Goal: Task Accomplishment & Management: Manage account settings

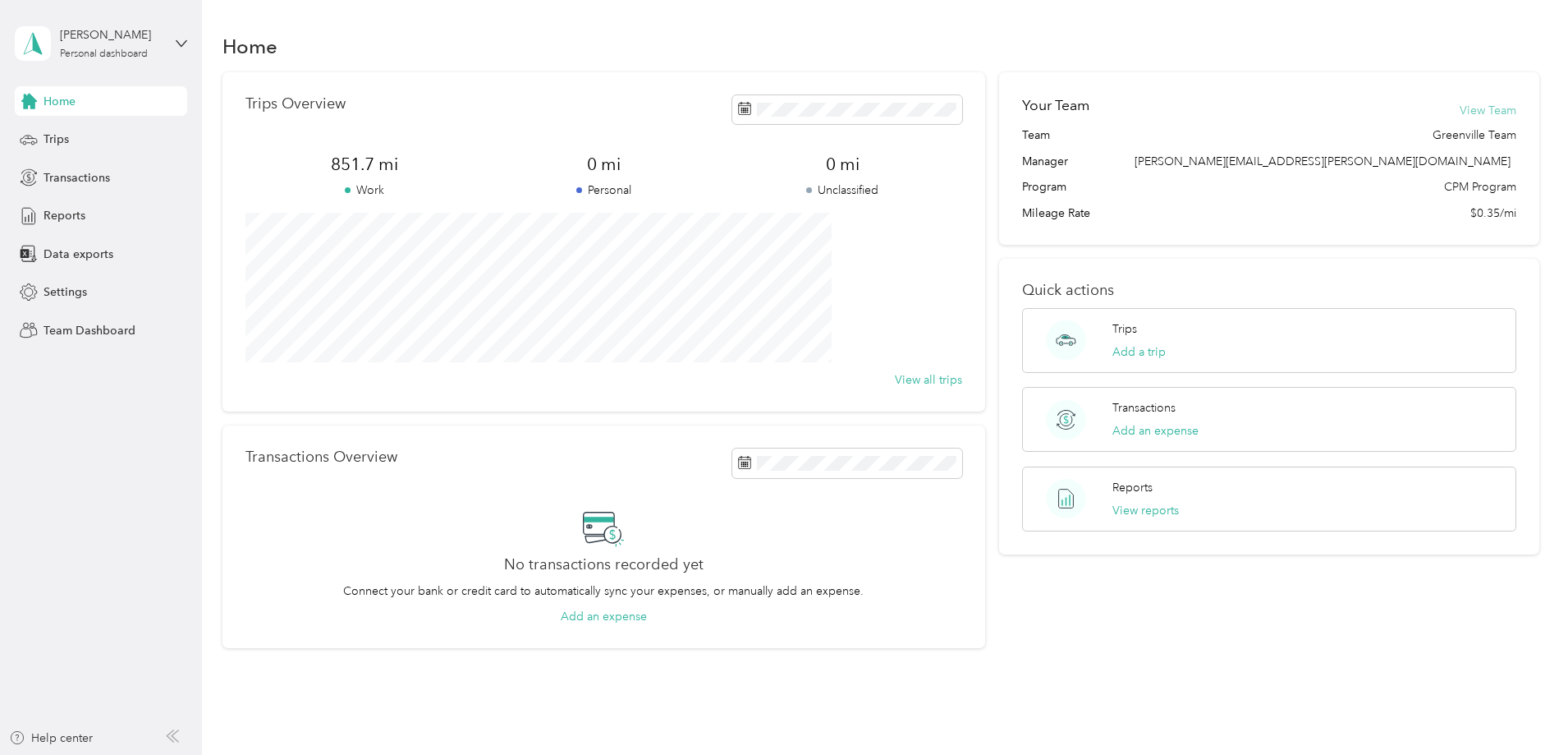
click at [1459, 112] on button "View Team" at bounding box center [1487, 110] width 57 height 17
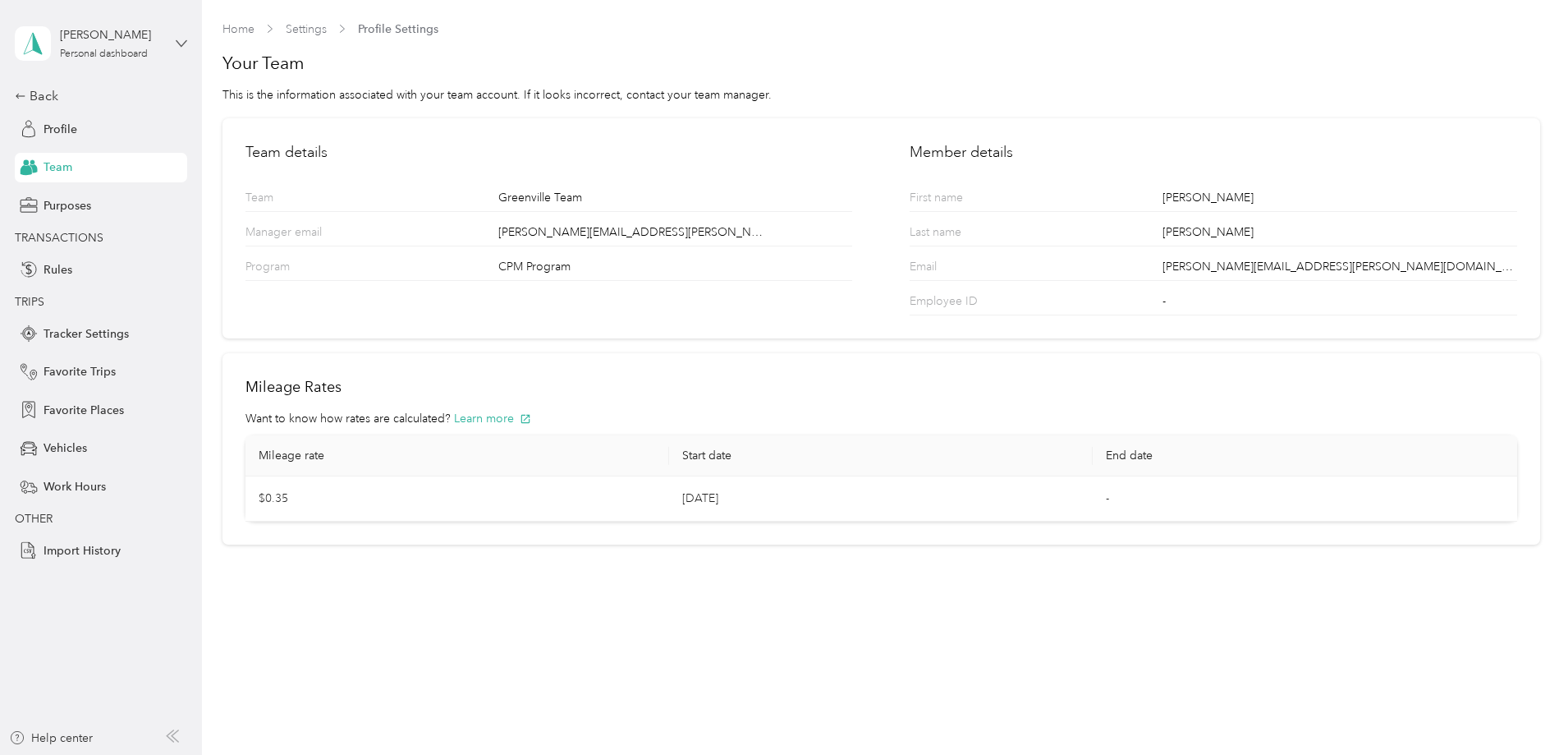
click at [183, 46] on icon at bounding box center [182, 43] width 12 height 12
click at [118, 126] on div "Team dashboard" at bounding box center [280, 127] width 509 height 29
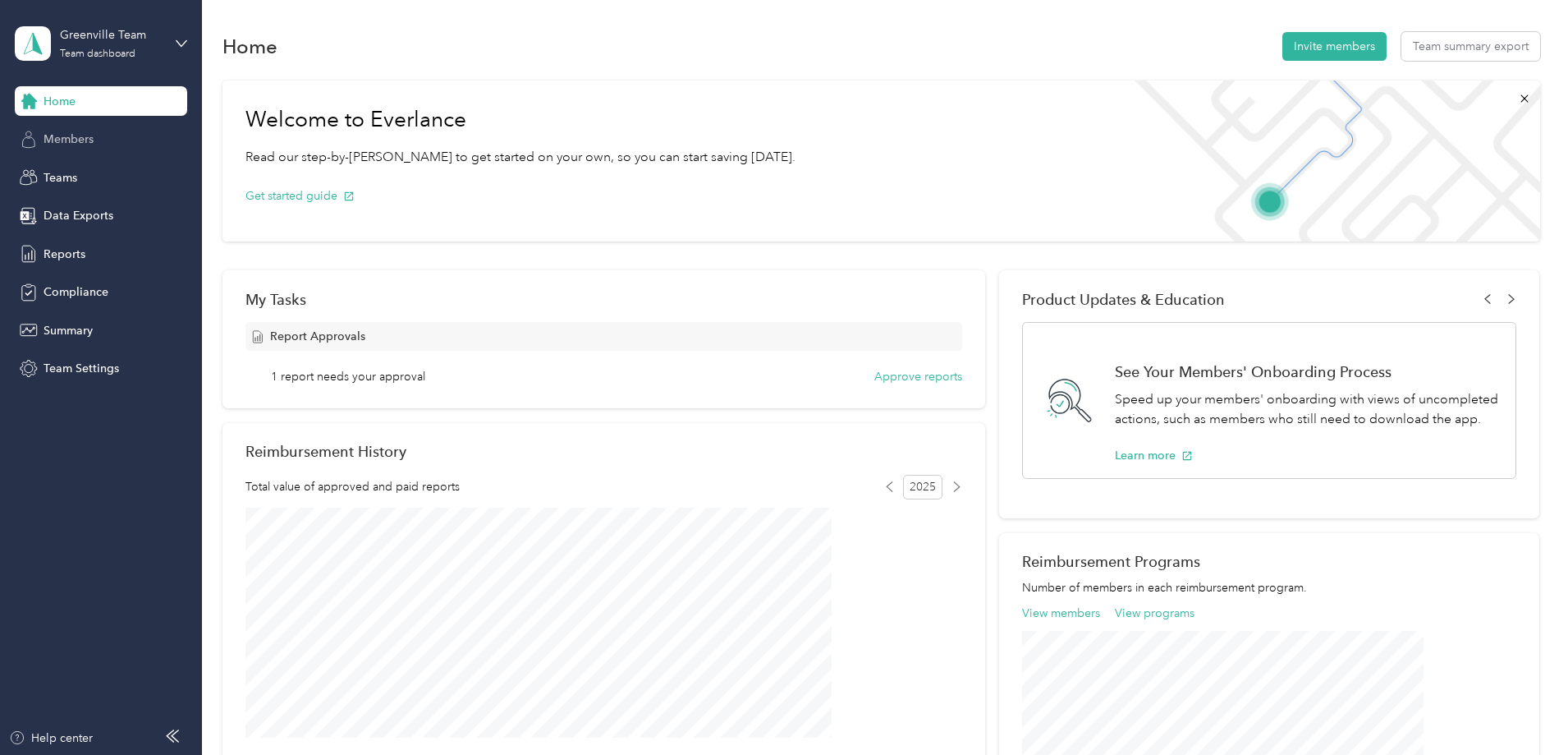
click at [54, 125] on div "Members" at bounding box center [100, 139] width 172 height 30
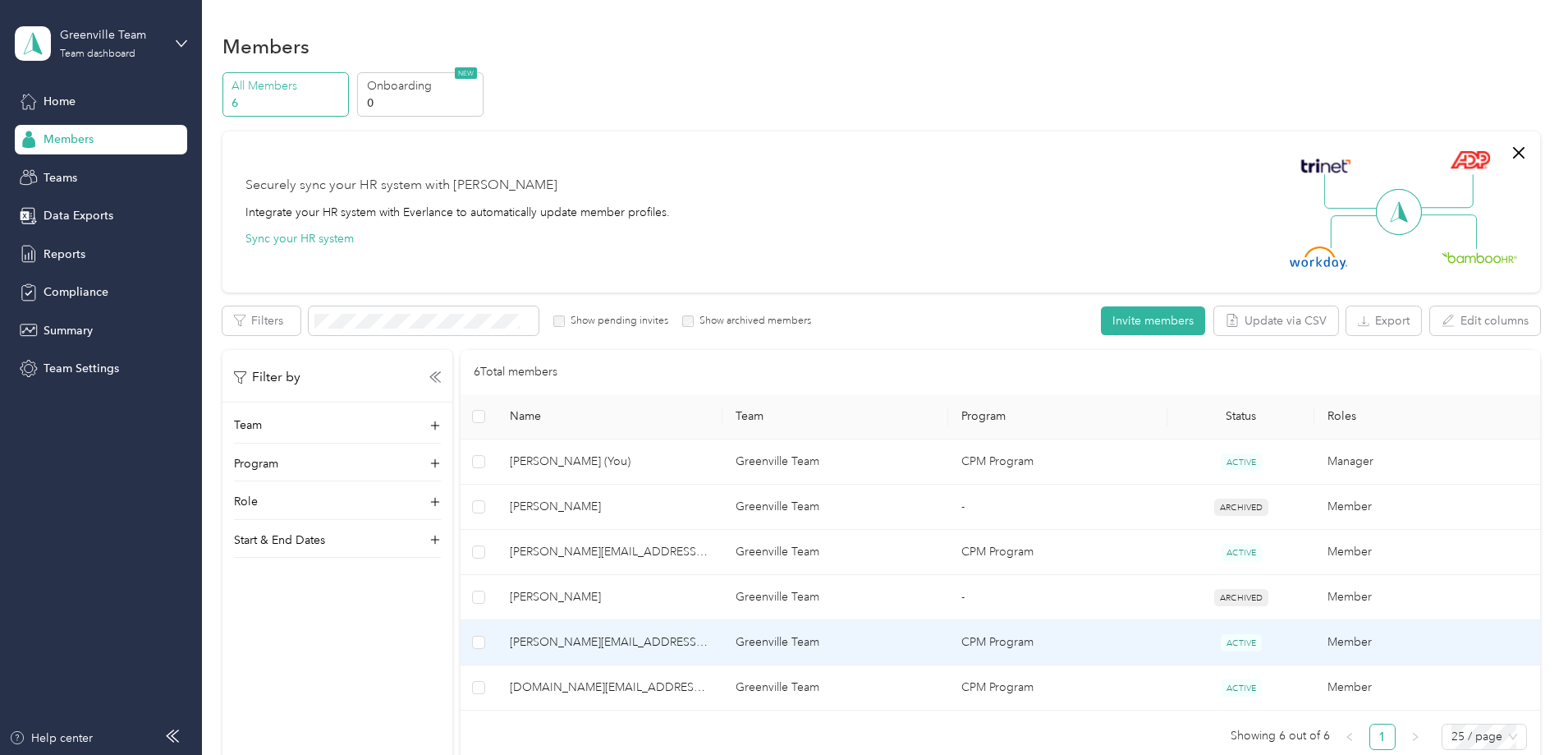
click at [709, 644] on span "[PERSON_NAME][EMAIL_ADDRESS][DOMAIN_NAME]" at bounding box center [609, 642] width 200 height 18
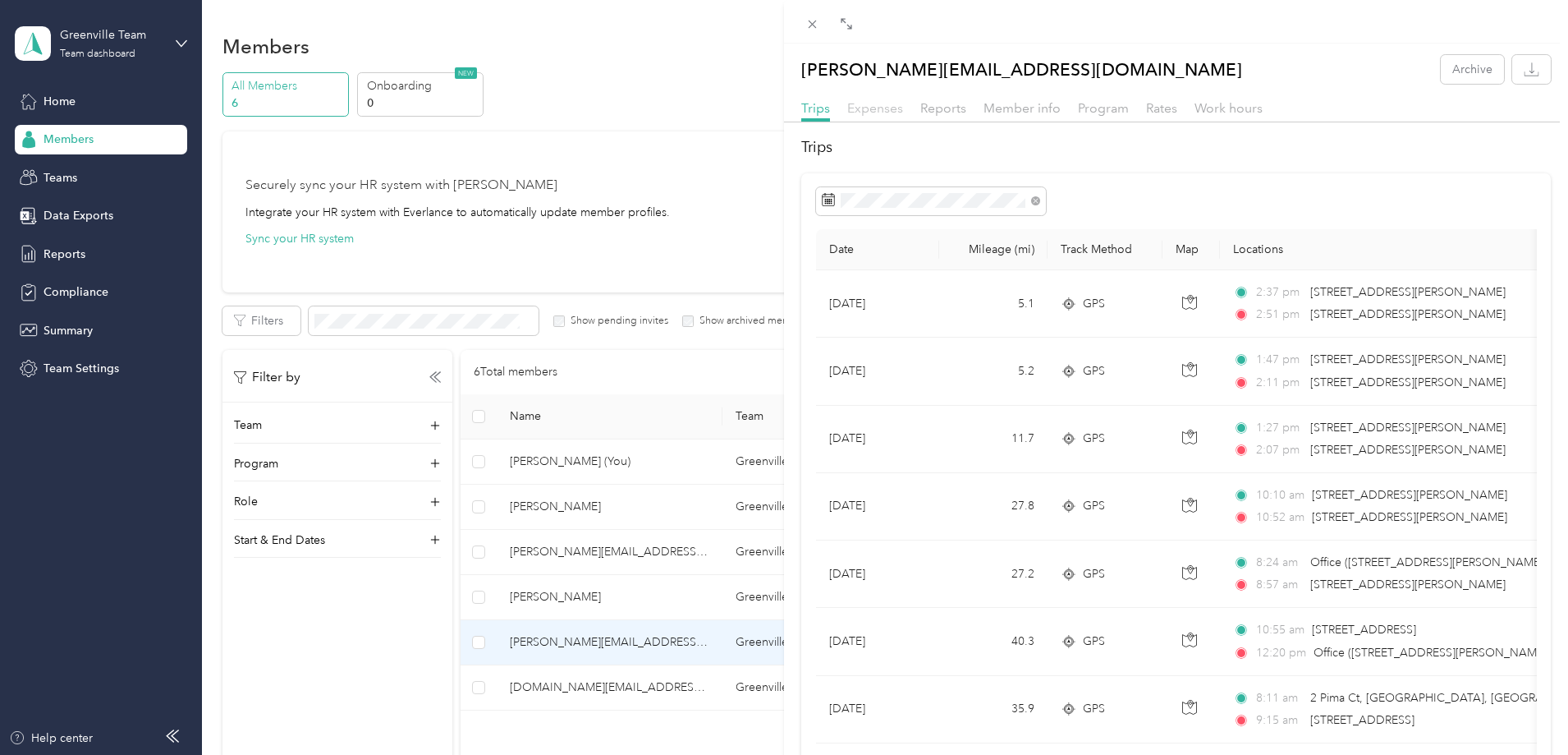
click at [882, 101] on span "Expenses" at bounding box center [875, 108] width 56 height 15
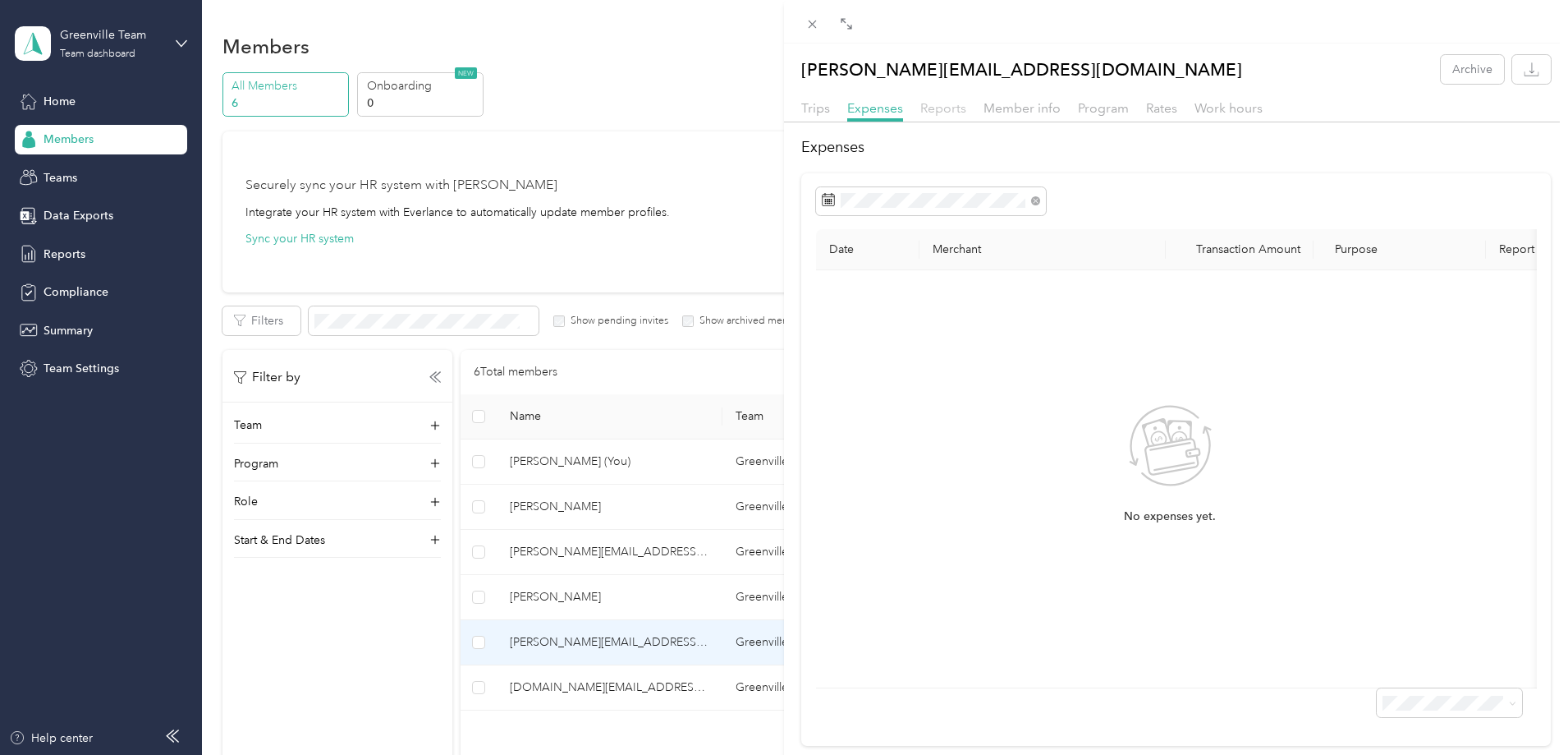
click at [964, 109] on span "Reports" at bounding box center [943, 108] width 46 height 15
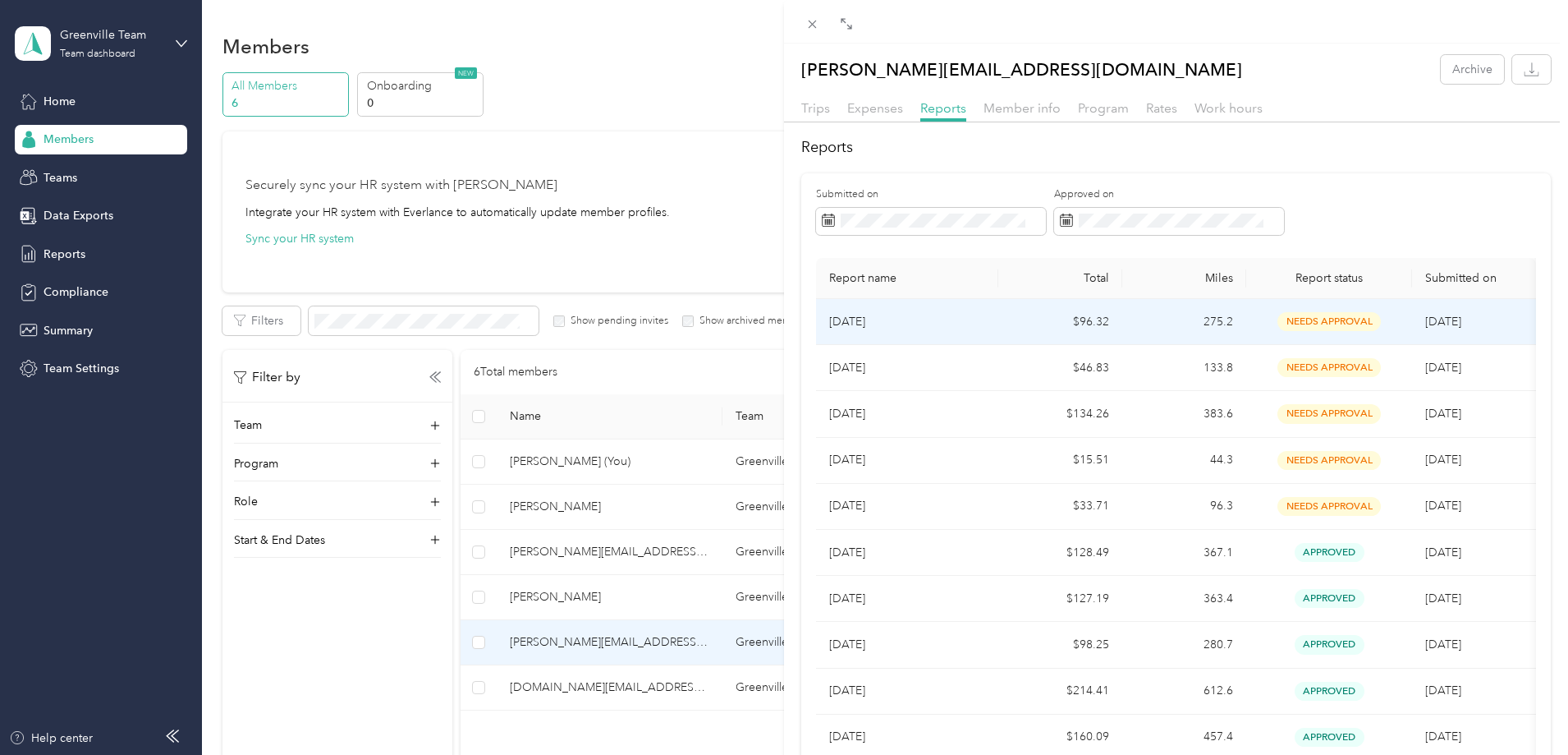
click at [1026, 324] on td "$96.32" at bounding box center [1060, 322] width 124 height 46
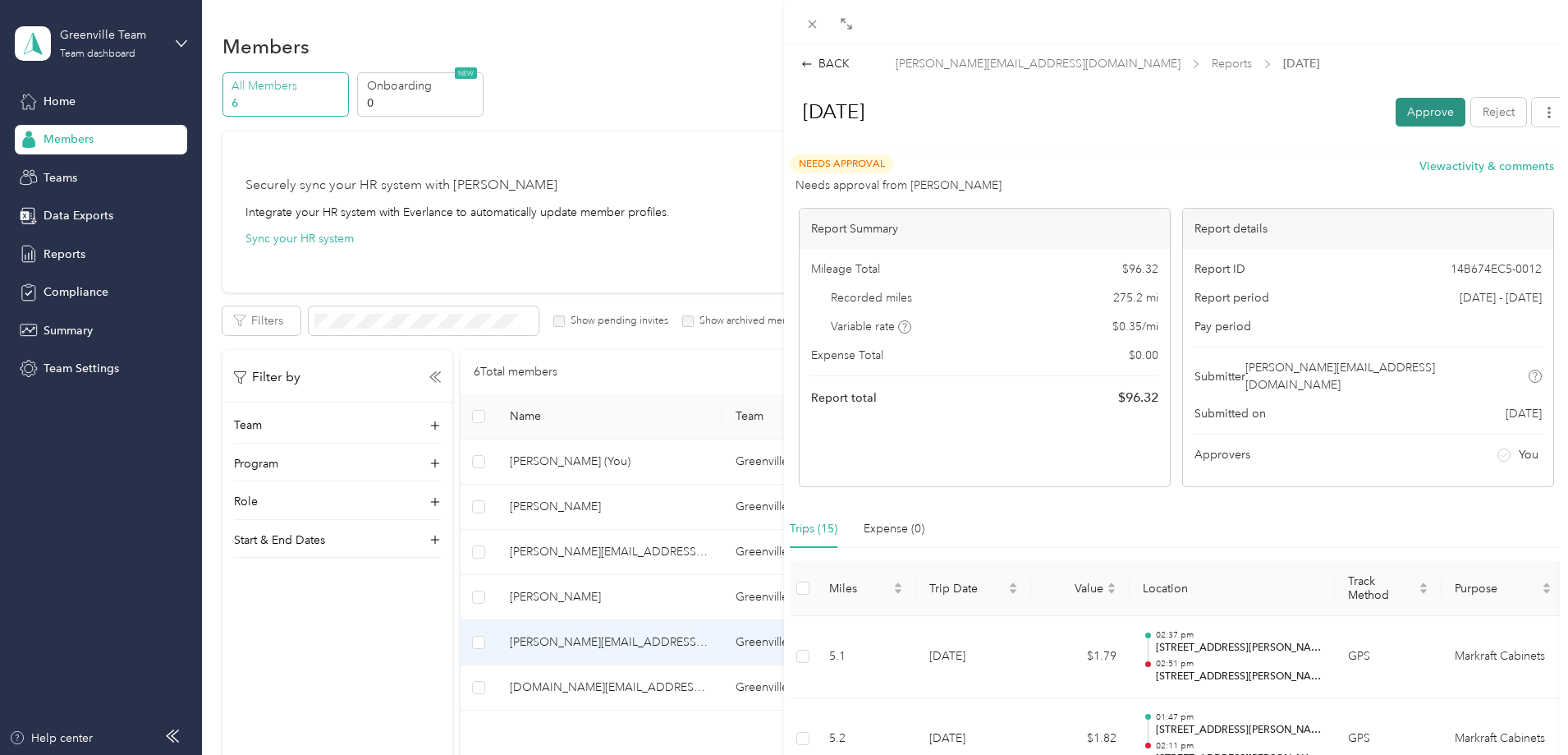
click at [1413, 118] on button "Approve" at bounding box center [1430, 112] width 70 height 29
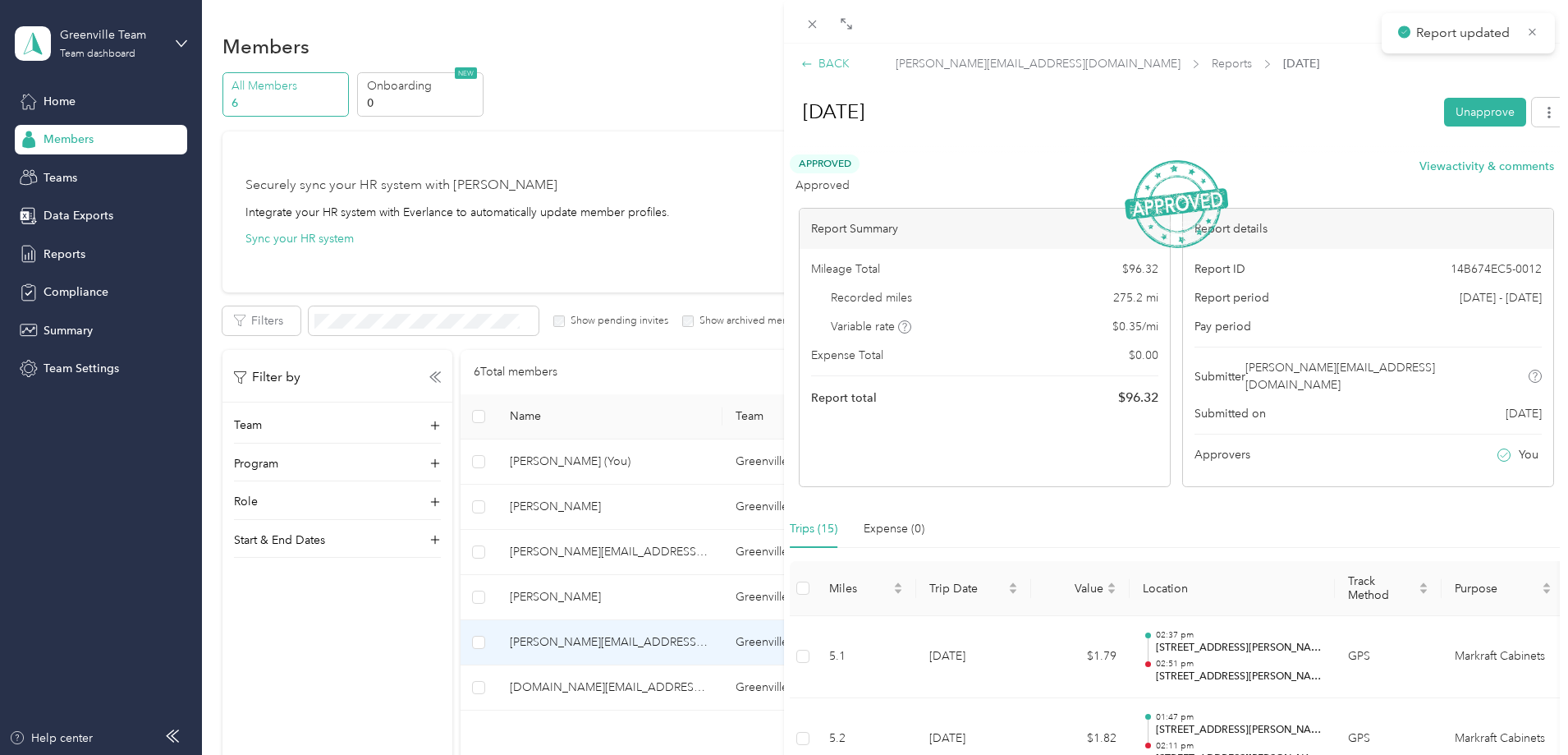
click at [803, 60] on icon at bounding box center [807, 65] width 12 height 12
